Goal: Task Accomplishment & Management: Use online tool/utility

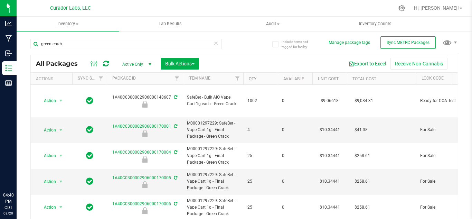
click at [135, 48] on input "green crack" at bounding box center [125, 44] width 191 height 10
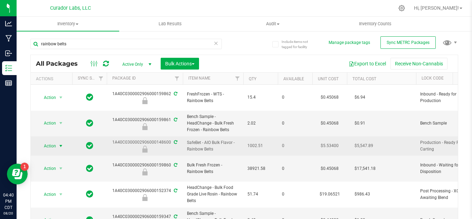
type input "rainbow belts"
click at [63, 141] on span "select" at bounding box center [61, 146] width 9 height 10
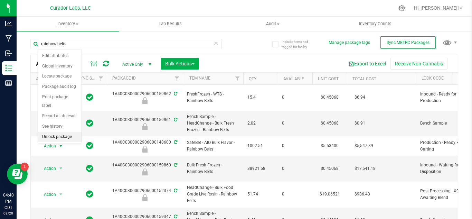
click at [55, 132] on li "Unlock package" at bounding box center [60, 137] width 44 height 10
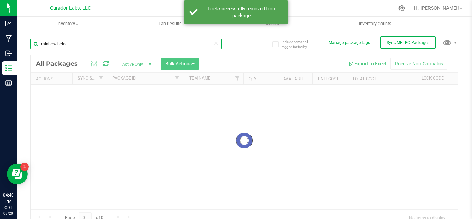
click at [86, 42] on input "rainbow belts" at bounding box center [125, 44] width 191 height 10
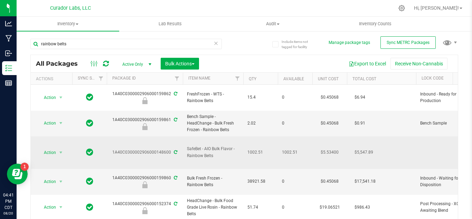
click at [199, 145] on span "SafeBet - AIO Bulk Flavor - Rainbow Belts" at bounding box center [213, 151] width 52 height 13
copy tr "SafeBet - AIO Bulk Flavor - Rainbow Belts"
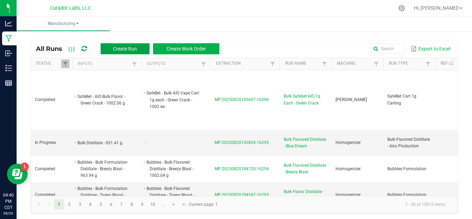
click at [133, 45] on button "Create Run" at bounding box center [125, 48] width 49 height 11
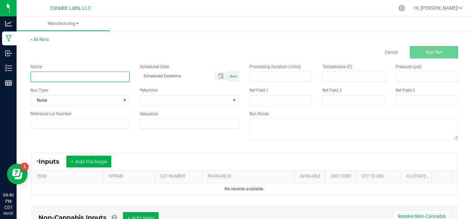
click at [69, 75] on input at bounding box center [79, 76] width 99 height 10
type input "Bulk Safebet AIO 1g Each - Rainbow Belts"
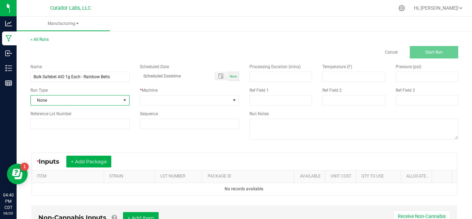
click at [70, 96] on span "None" at bounding box center [76, 100] width 90 height 10
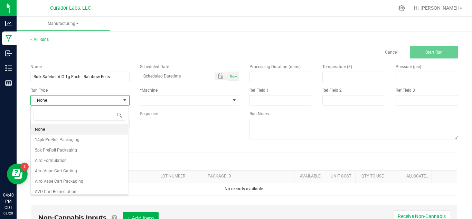
scroll to position [10, 98]
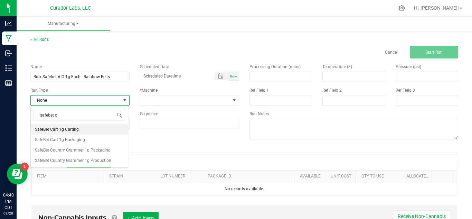
type input "safebet ca"
click at [74, 128] on span "SafeBet Cart 1g Carting" at bounding box center [57, 129] width 44 height 7
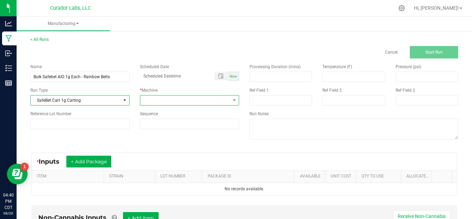
click at [161, 98] on span at bounding box center [185, 100] width 90 height 10
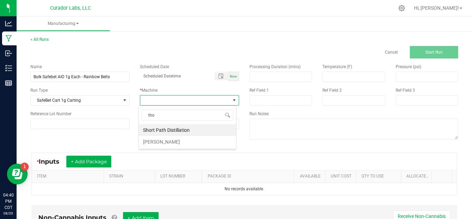
type input "[PERSON_NAME]"
click at [168, 121] on input at bounding box center [189, 124] width 98 height 10
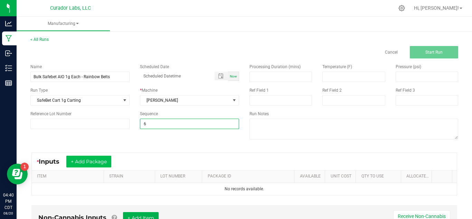
type input "6"
click at [109, 160] on button "+ Add Package" at bounding box center [88, 161] width 45 height 12
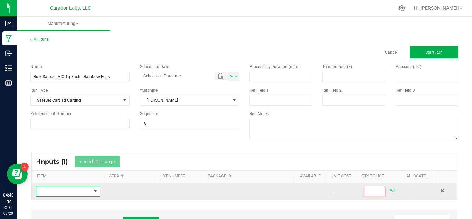
click at [92, 187] on span "NO DATA FOUND" at bounding box center [95, 191] width 9 height 10
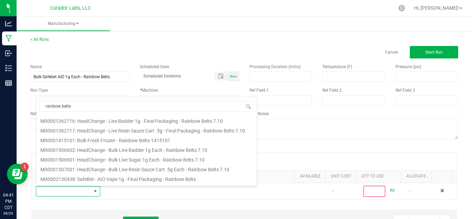
scroll to position [414, 0]
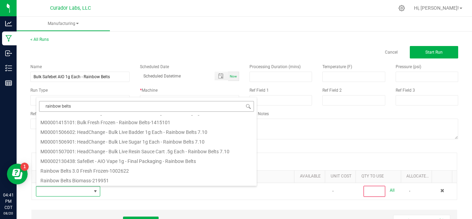
click at [134, 110] on input "rainbow belts" at bounding box center [146, 106] width 215 height 11
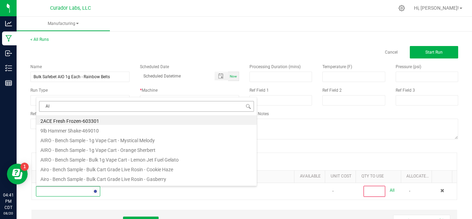
type input "A"
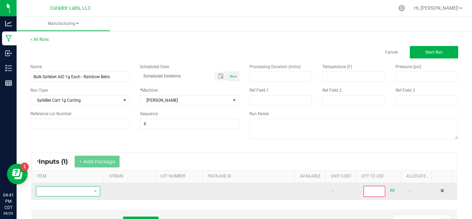
click at [86, 189] on span "NO DATA FOUND" at bounding box center [63, 191] width 55 height 10
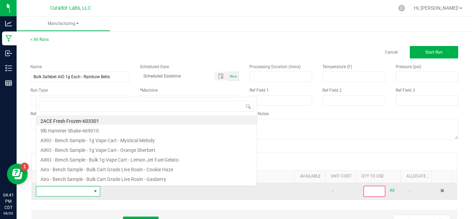
scroll to position [10, 62]
type input "SafeBet - AIO Bulk Flavor - Rainbow Belts"
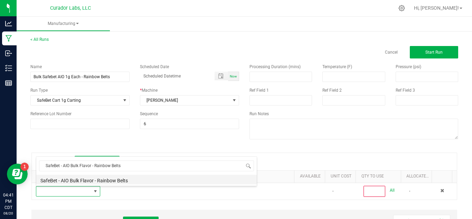
click at [87, 181] on li "SafeBet - AIO Bulk Flavor - Rainbow Belts" at bounding box center [146, 179] width 220 height 10
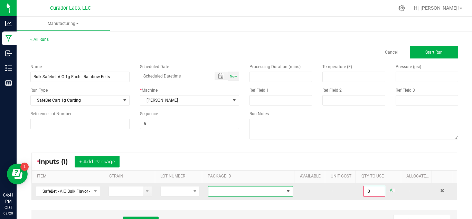
click at [211, 191] on span at bounding box center [246, 191] width 76 height 10
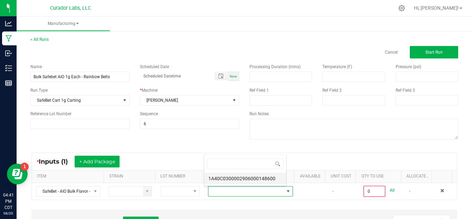
scroll to position [10, 82]
click at [214, 178] on li "1A40C0300002906000148600" at bounding box center [245, 178] width 82 height 12
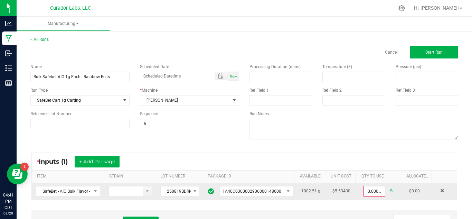
click at [390, 189] on link "All" at bounding box center [392, 189] width 5 height 9
type input "1002.5100 g"
click at [298, 165] on div "* Inputs (1) + Add Package" at bounding box center [244, 161] width 425 height 17
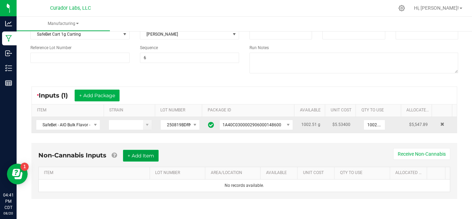
click at [147, 160] on button "+ Add Item" at bounding box center [141, 156] width 36 height 12
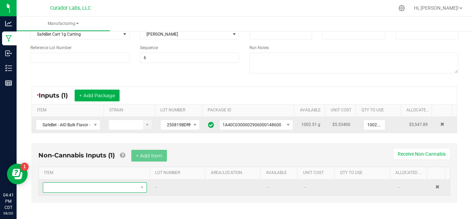
click at [125, 188] on span "NO DATA FOUND" at bounding box center [90, 187] width 95 height 10
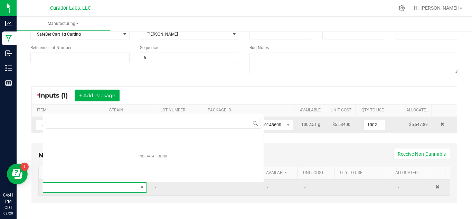
scroll to position [10, 100]
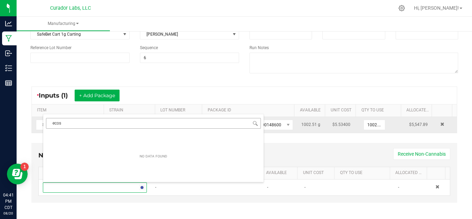
type input "eco"
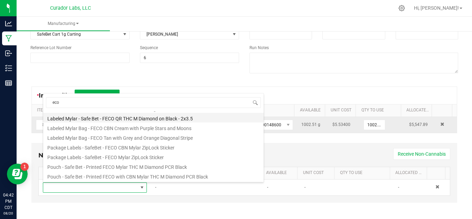
scroll to position [0, 0]
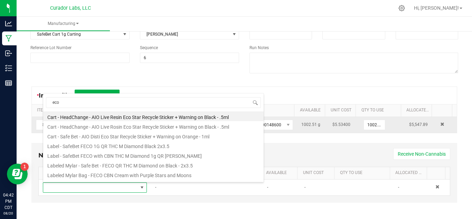
click at [186, 135] on li "Cart - Safe Bet - AIO Disti Eco Star Recycle Sticker + Warning on Orange - 1ml" at bounding box center [153, 136] width 220 height 10
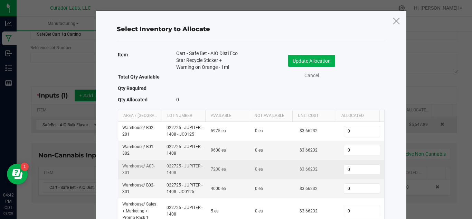
scroll to position [116, 0]
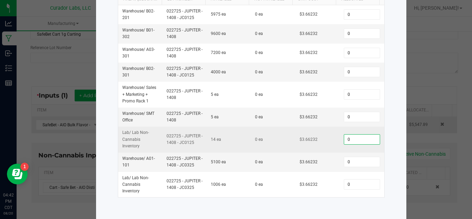
click at [353, 141] on input "0" at bounding box center [361, 139] width 35 height 10
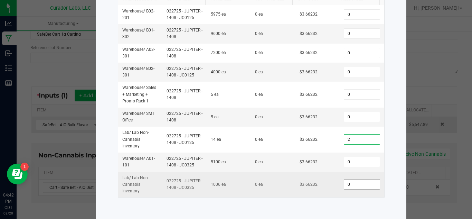
type input "2"
click at [348, 182] on input "0" at bounding box center [361, 184] width 35 height 10
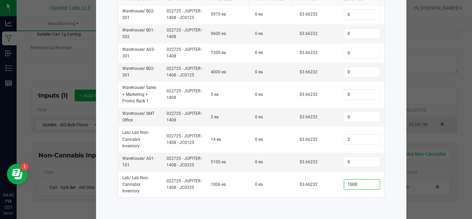
type input "1,000"
click at [334, 211] on div "Select Inventory to Allocate Item Cart - Safe Bet - AIO Disti Eco Star Recycle …" at bounding box center [251, 56] width 310 height 324
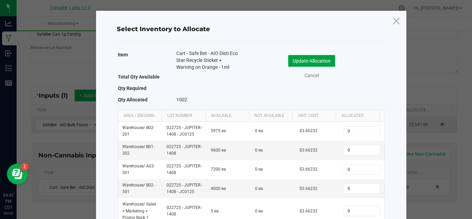
click at [312, 59] on button "Update Allocation" at bounding box center [311, 61] width 47 height 12
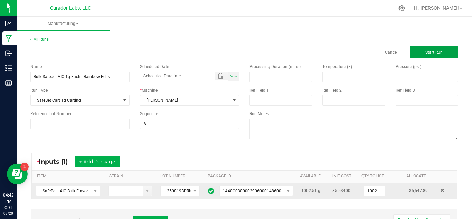
click at [416, 47] on button "Start Run" at bounding box center [434, 52] width 48 height 12
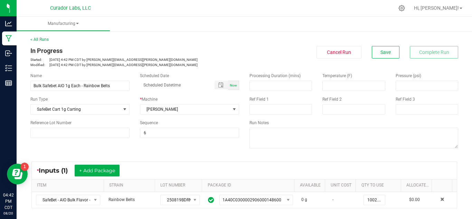
scroll to position [228, 0]
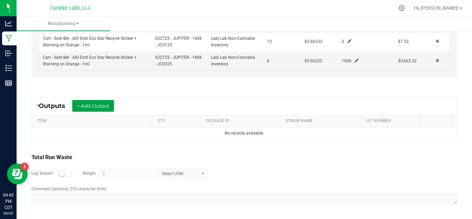
click at [104, 100] on button "+ Add Output" at bounding box center [93, 106] width 42 height 12
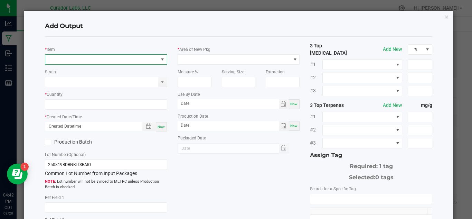
click at [102, 62] on span "NO DATA FOUND" at bounding box center [101, 60] width 113 height 10
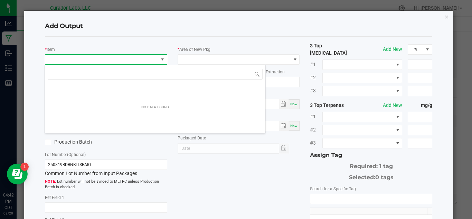
scroll to position [10, 121]
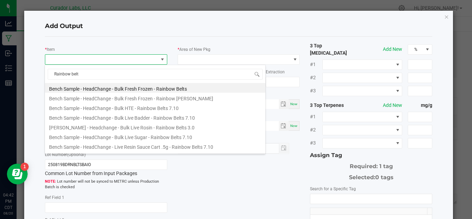
type input "Rainbow belts"
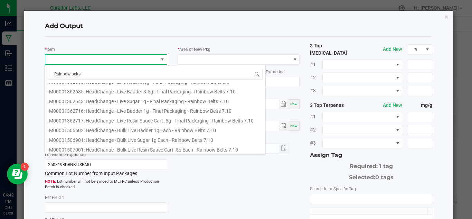
scroll to position [414, 0]
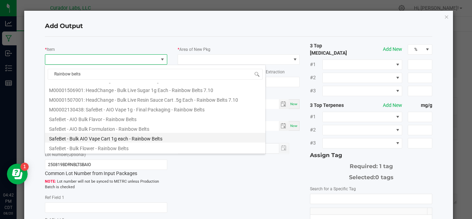
click at [172, 138] on li "SafeBet - Bulk AIO Vape Cart 1g each - Rainbow Belts" at bounding box center [155, 138] width 220 height 10
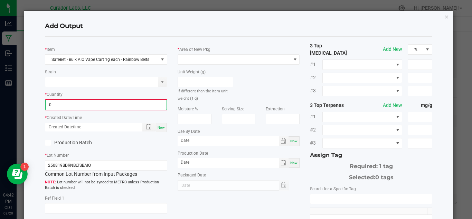
click at [104, 106] on input "0" at bounding box center [106, 105] width 121 height 10
type input "1002 ea"
click at [132, 152] on div "* Lot Number 250819BDRNBLTSBAIO Common Lot Number from Input Packages Lot numbe…" at bounding box center [106, 170] width 122 height 39
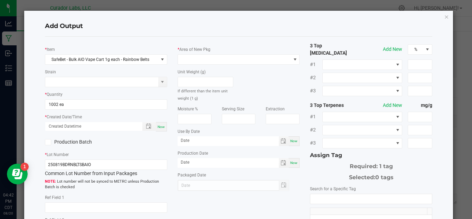
click at [68, 140] on label "Production Batch" at bounding box center [73, 141] width 56 height 7
click at [0, 0] on input "Production Batch" at bounding box center [0, 0] width 0 height 0
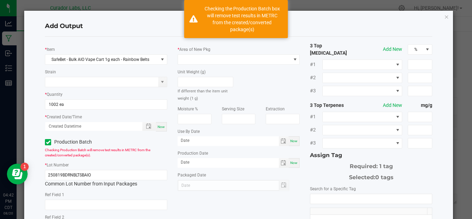
click at [163, 125] on div "Now" at bounding box center [161, 126] width 11 height 9
type input "[DATE] 4:42 PM"
type input "[DATE]"
click at [241, 57] on span at bounding box center [234, 60] width 113 height 10
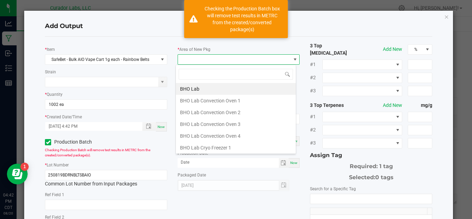
scroll to position [10, 121]
type input "vault"
click at [219, 145] on li "Vault" at bounding box center [236, 148] width 120 height 12
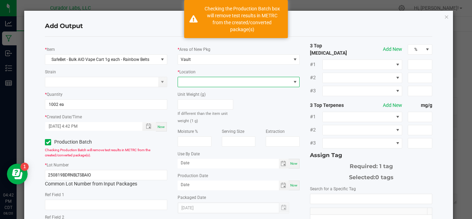
click at [215, 85] on span at bounding box center [234, 82] width 113 height 10
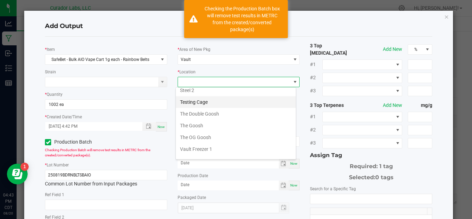
scroll to position [309, 0]
click at [218, 99] on li "Testing Cage" at bounding box center [236, 102] width 120 height 12
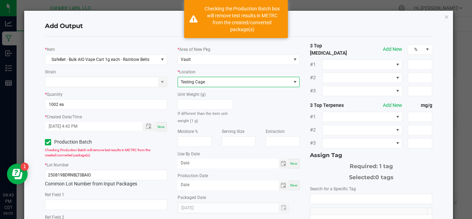
click at [292, 161] on span "Now" at bounding box center [293, 163] width 7 height 4
type input "[DATE]"
click at [290, 182] on div "Now" at bounding box center [293, 185] width 11 height 10
type input "[DATE]"
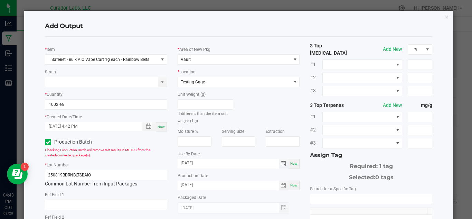
click at [245, 164] on input "[DATE]" at bounding box center [228, 163] width 101 height 9
type input "[DATE]"
click at [321, 196] on input "NO DATA FOUND" at bounding box center [371, 199] width 122 height 10
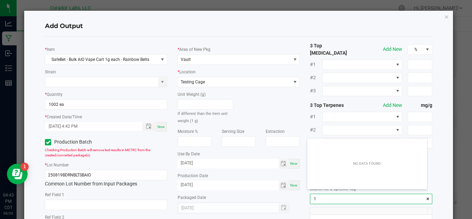
scroll to position [10, 120]
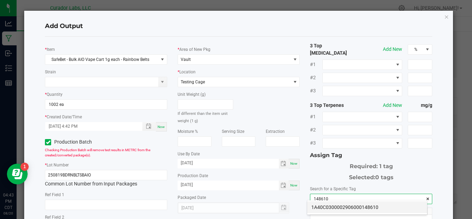
click at [328, 207] on li "1A40C0300002906000148610" at bounding box center [367, 207] width 120 height 12
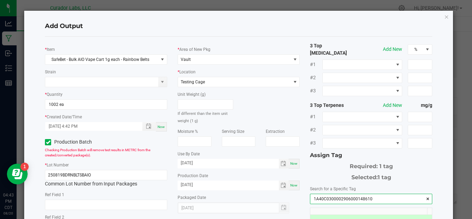
type input "1A40C0300002906000148610"
click at [299, 204] on div "* Area of New Pkg Vault * Location Testing Cage Unit Weight (g) If different th…" at bounding box center [238, 127] width 133 height 171
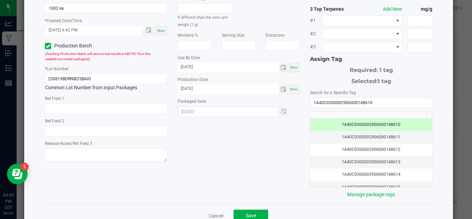
scroll to position [111, 0]
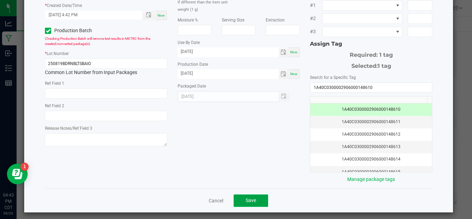
click at [258, 200] on button "Save" at bounding box center [250, 200] width 35 height 12
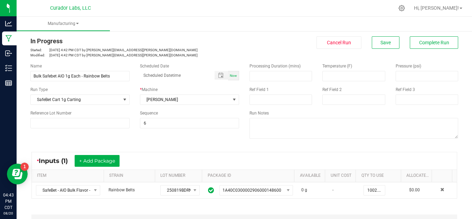
scroll to position [0, 0]
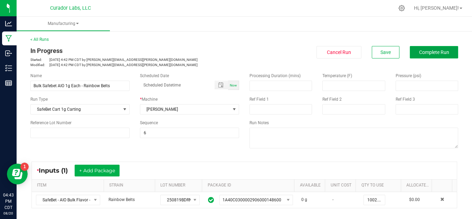
click at [418, 46] on button "Complete Run" at bounding box center [434, 52] width 48 height 12
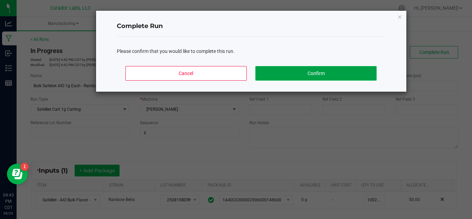
click at [325, 78] on button "Confirm" at bounding box center [315, 73] width 121 height 15
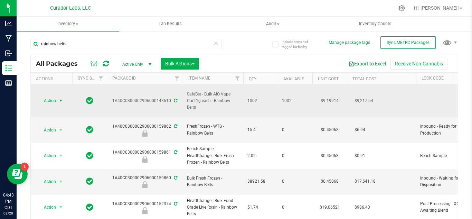
click at [43, 97] on span "Action" at bounding box center [47, 101] width 19 height 10
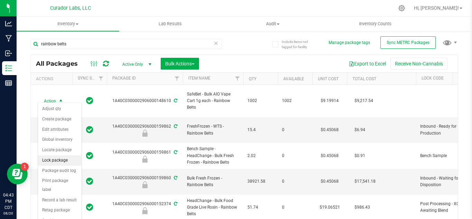
click at [62, 157] on li "Lock package" at bounding box center [60, 160] width 44 height 10
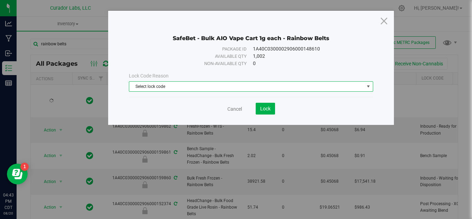
click at [196, 89] on span "Select lock code" at bounding box center [246, 87] width 235 height 10
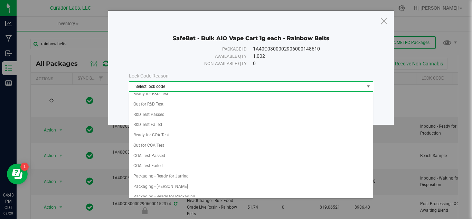
scroll to position [232, 0]
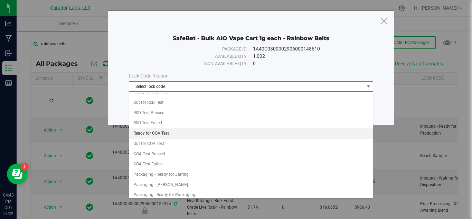
click at [177, 132] on li "Ready for COA Test" at bounding box center [250, 133] width 243 height 10
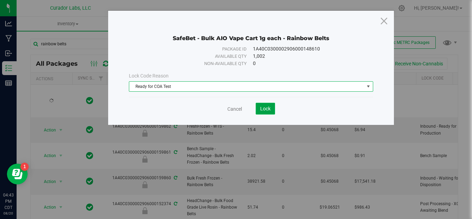
click at [266, 106] on span "Lock" at bounding box center [265, 109] width 10 height 6
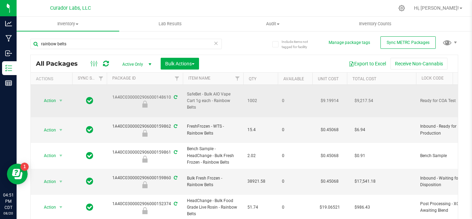
click at [193, 103] on span "SafeBet - Bulk AIO Vape Cart 1g each - Rainbow Belts" at bounding box center [213, 101] width 52 height 20
copy tr "SafeBet - Bulk AIO Vape Cart 1g each - Rainbow Belts"
click at [150, 94] on div "1A40C0300002906000148610" at bounding box center [145, 100] width 78 height 13
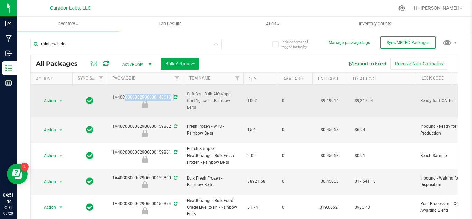
click at [150, 94] on div "1A40C0300002906000148610" at bounding box center [145, 100] width 78 height 13
copy div "1A40C0300002906000148610"
